Goal: Information Seeking & Learning: Compare options

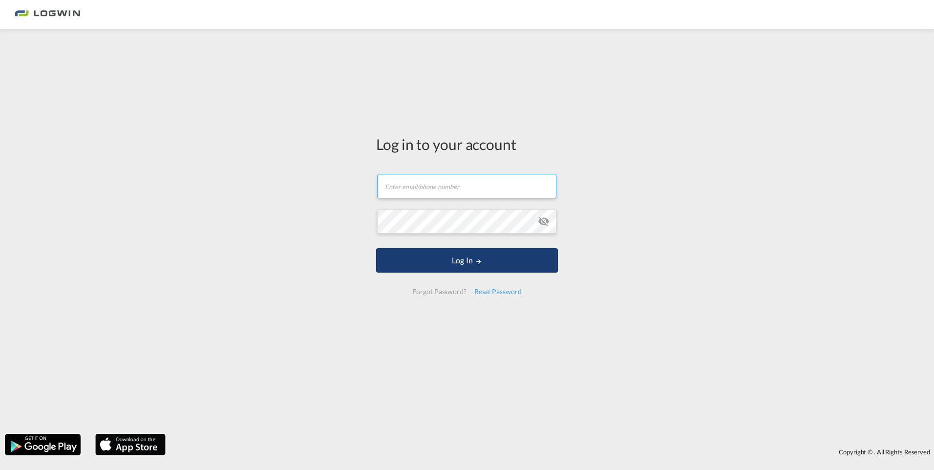
type input "[PERSON_NAME][EMAIL_ADDRESS][PERSON_NAME][DOMAIN_NAME]"
click at [445, 263] on button "Log In" at bounding box center [467, 260] width 182 height 24
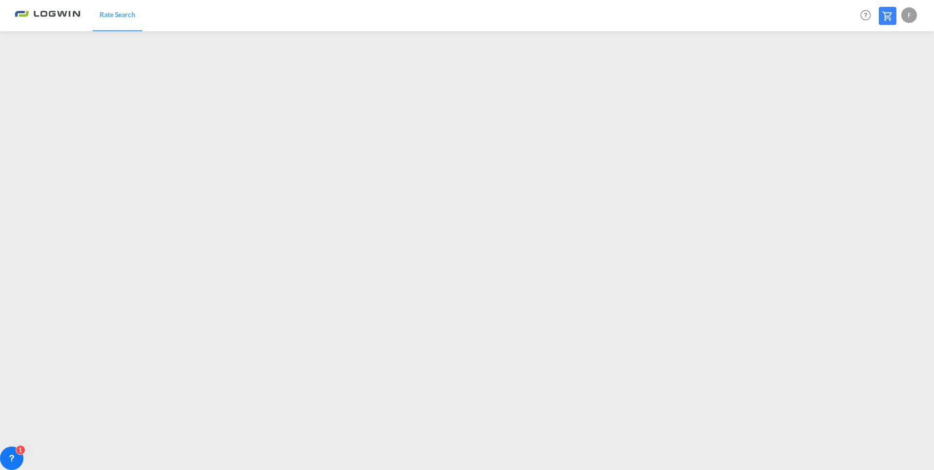
click at [194, 8] on div "Rate Search Help Resources Product Release F My Profile Logout" at bounding box center [467, 15] width 905 height 30
